Goal: Navigation & Orientation: Find specific page/section

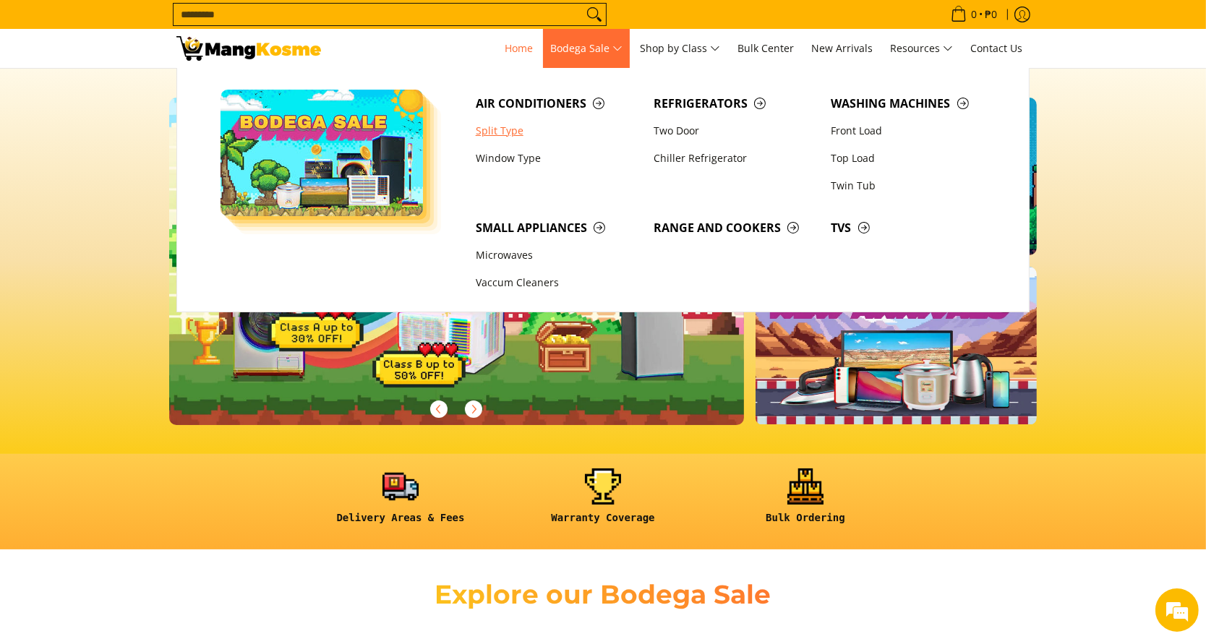
click at [519, 128] on link "Split Type" at bounding box center [558, 130] width 178 height 27
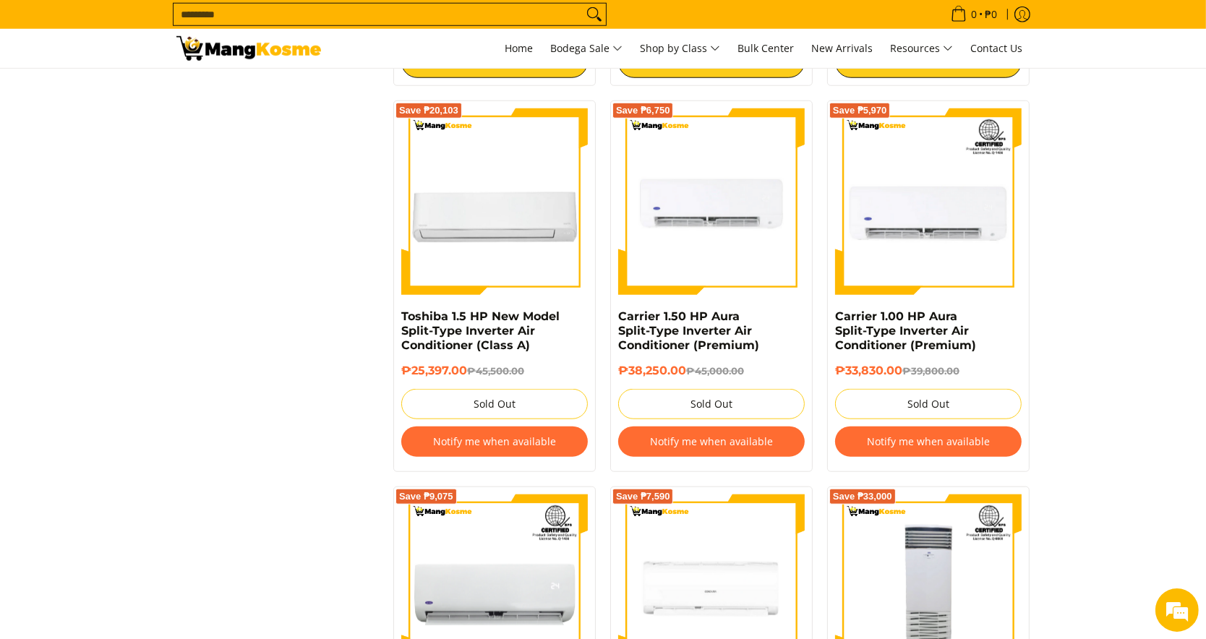
scroll to position [1643, 0]
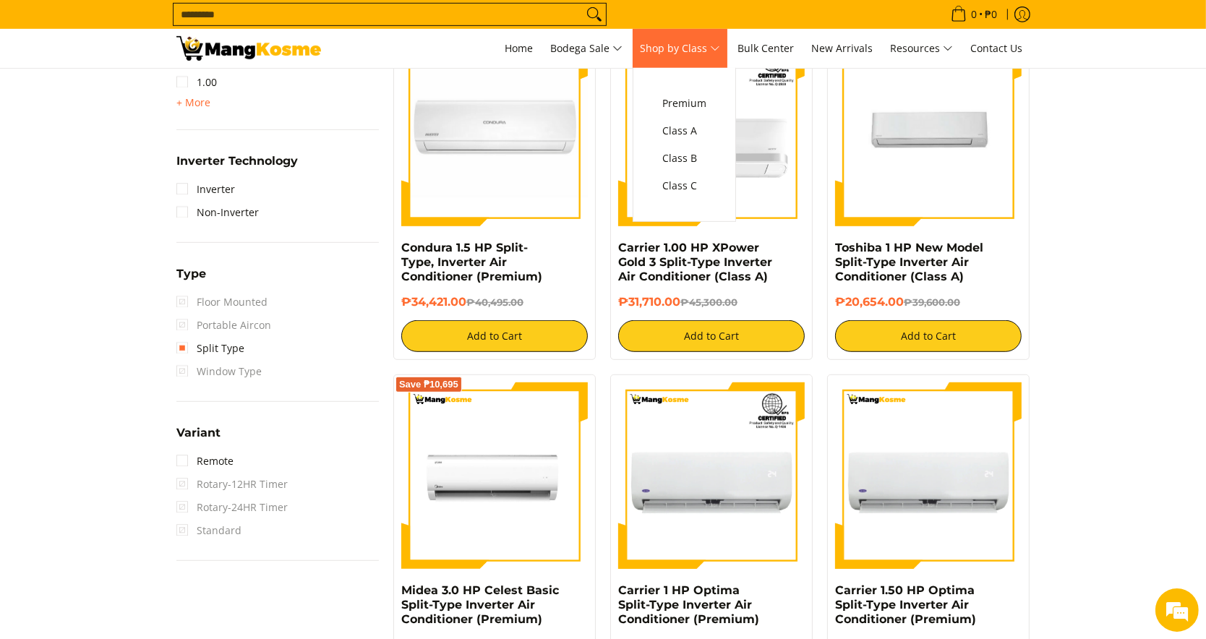
click at [714, 38] on link "Shop by Class" at bounding box center [680, 48] width 95 height 39
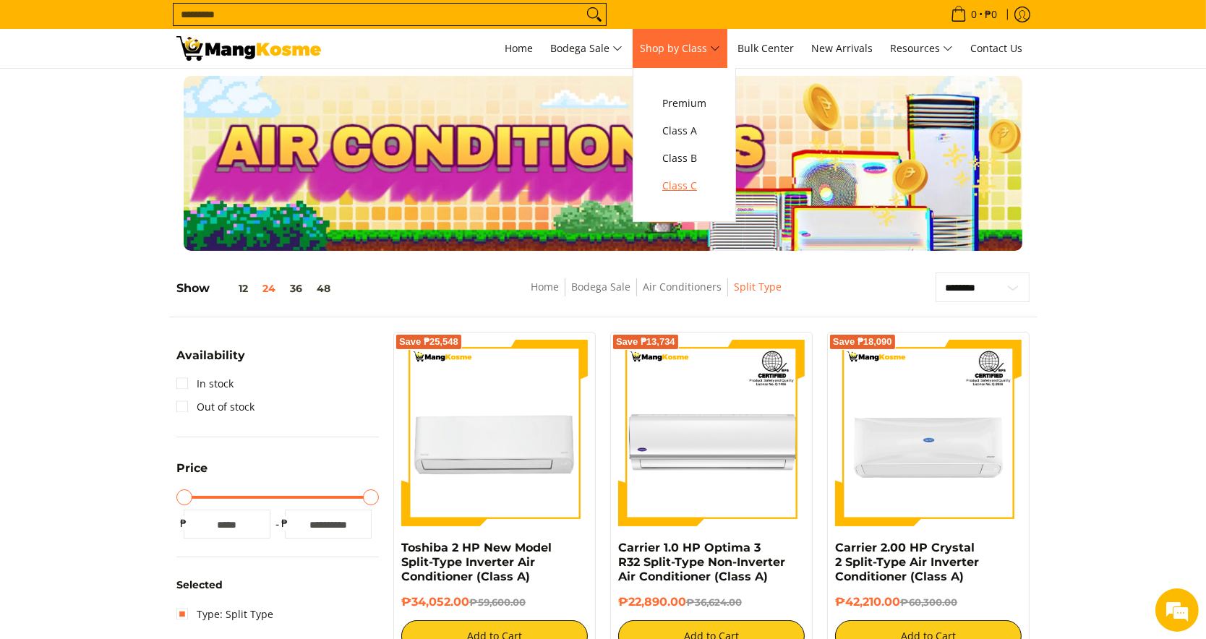
click at [692, 188] on span "Class C" at bounding box center [684, 186] width 44 height 18
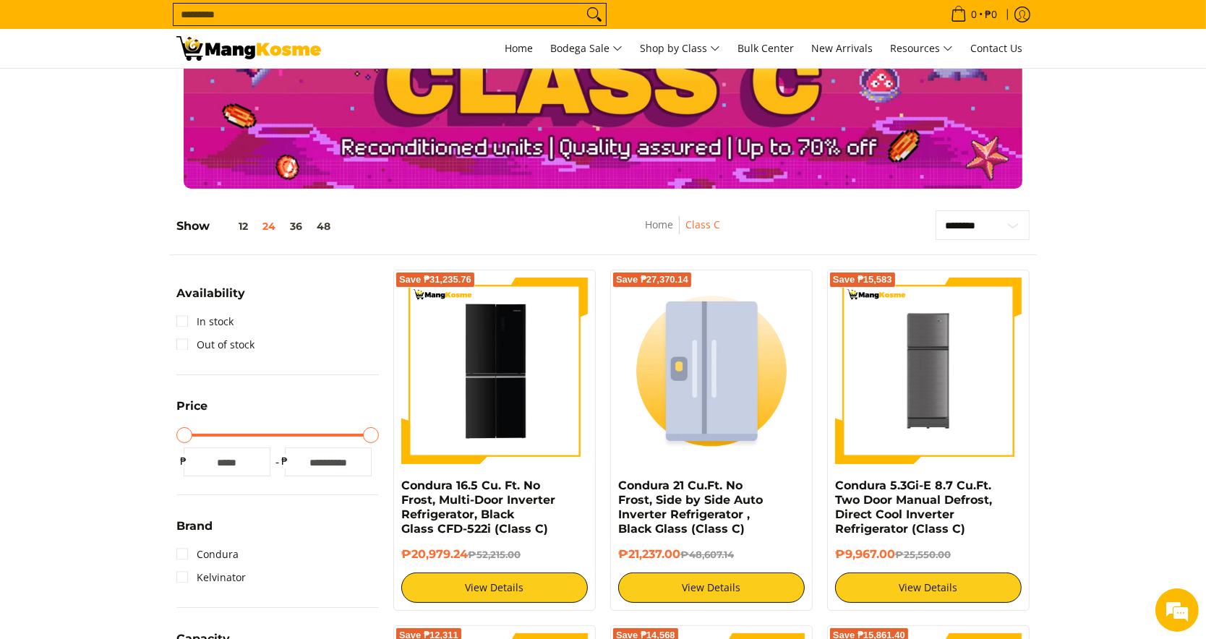
scroll to position [86, 0]
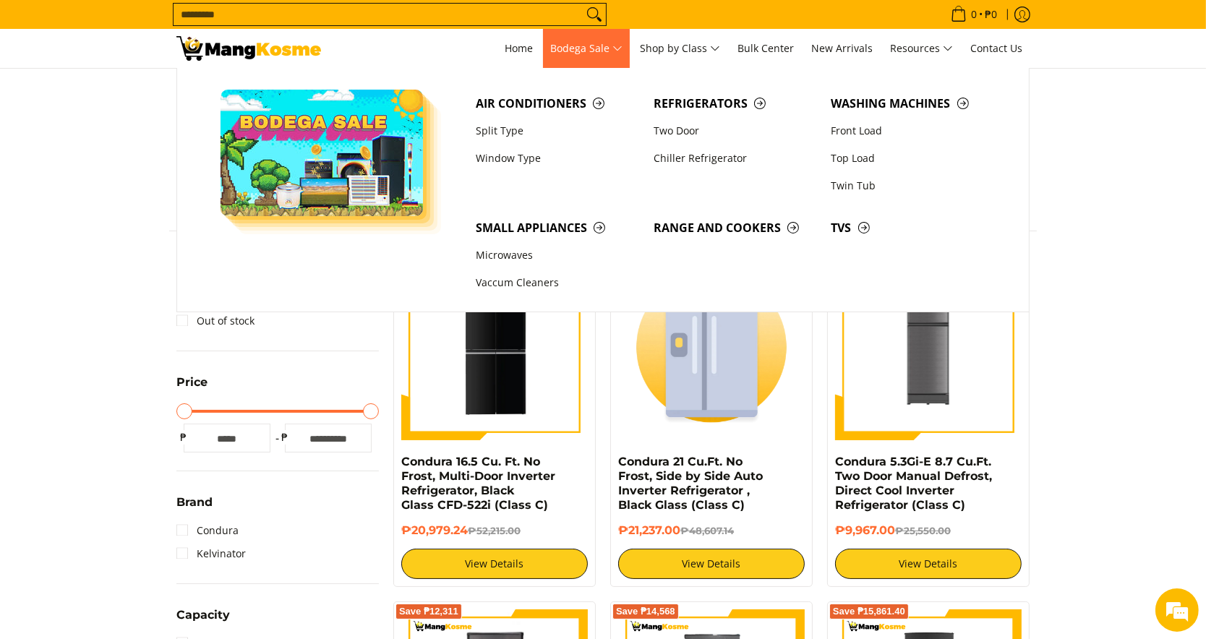
click at [613, 48] on span "Bodega Sale" at bounding box center [586, 49] width 72 height 18
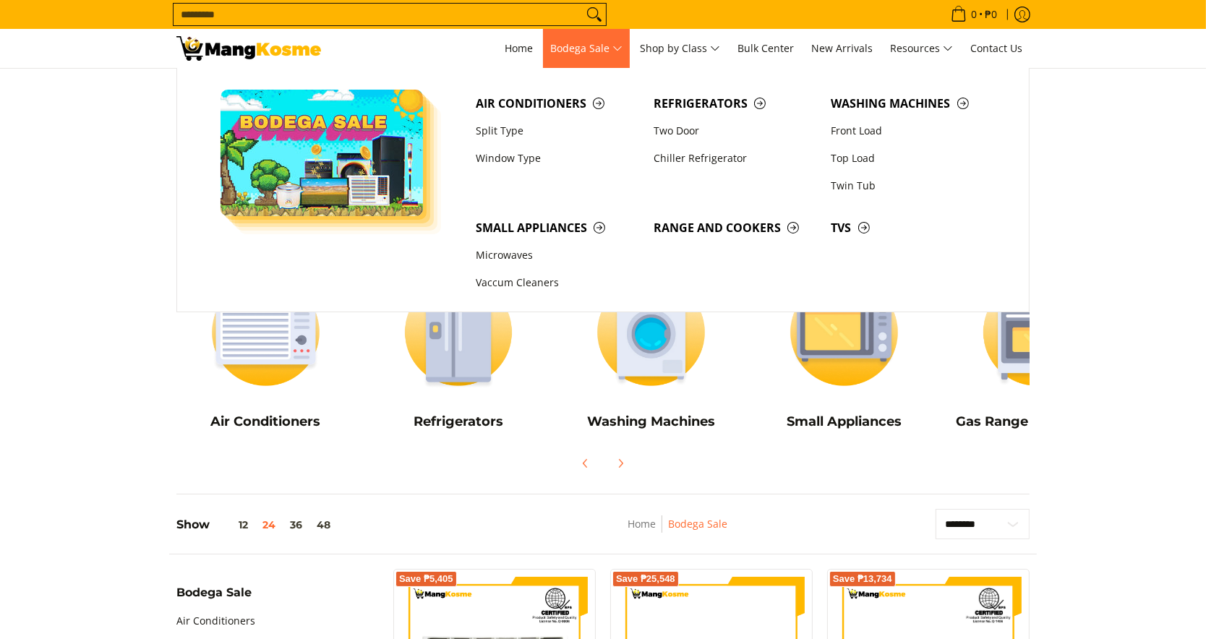
click at [615, 51] on span "Bodega Sale" at bounding box center [586, 49] width 72 height 18
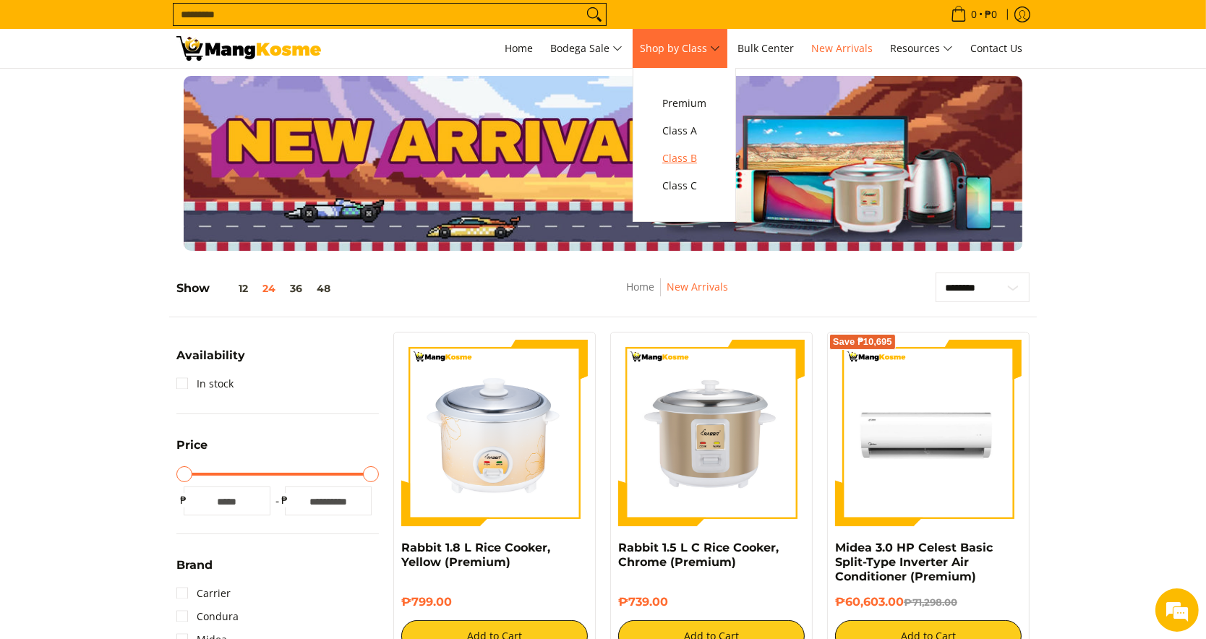
click at [672, 157] on span "Class B" at bounding box center [684, 159] width 44 height 18
